Goal: Transaction & Acquisition: Purchase product/service

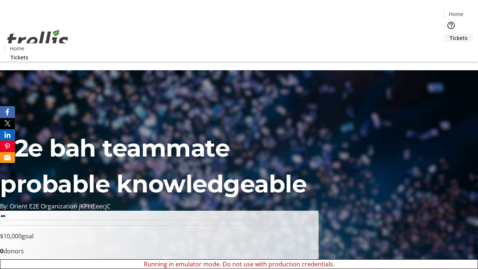
click at [450, 34] on span "Tickets" at bounding box center [459, 38] width 18 height 8
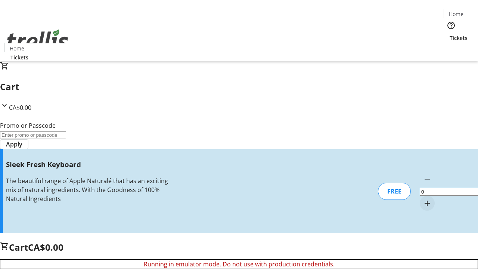
click at [423, 199] on mat-icon "Increment by one" at bounding box center [427, 203] width 9 height 9
type input "1"
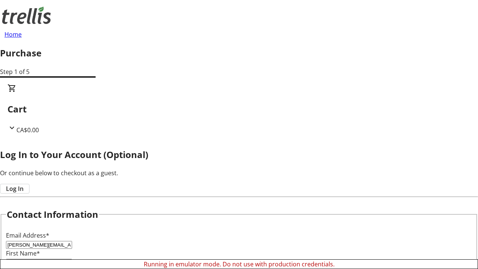
scroll to position [74, 0]
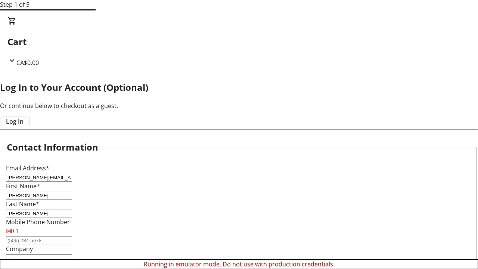
type input "[PERSON_NAME]"
